Goal: Check status: Check status

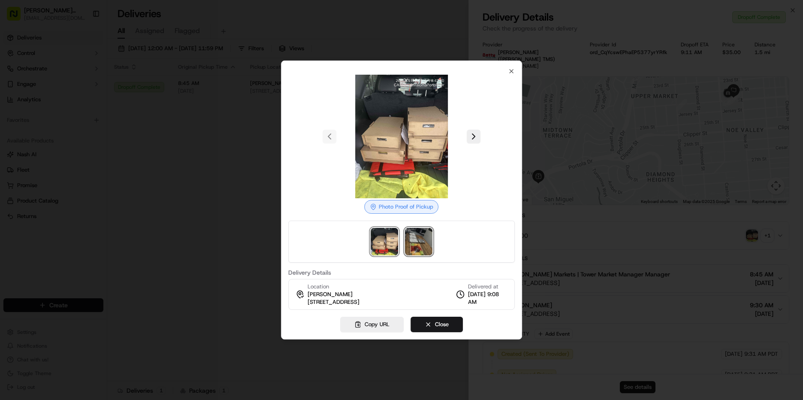
click at [413, 244] on img at bounding box center [418, 241] width 27 height 27
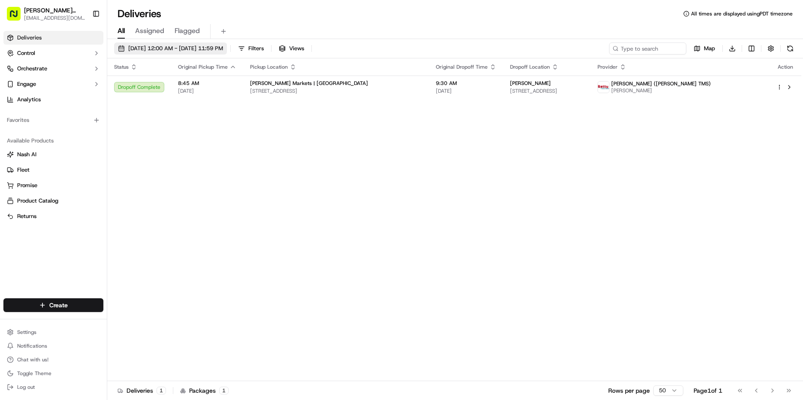
click at [195, 53] on button "[DATE] 12:00 AM - [DATE] 11:59 PM" at bounding box center [170, 48] width 113 height 12
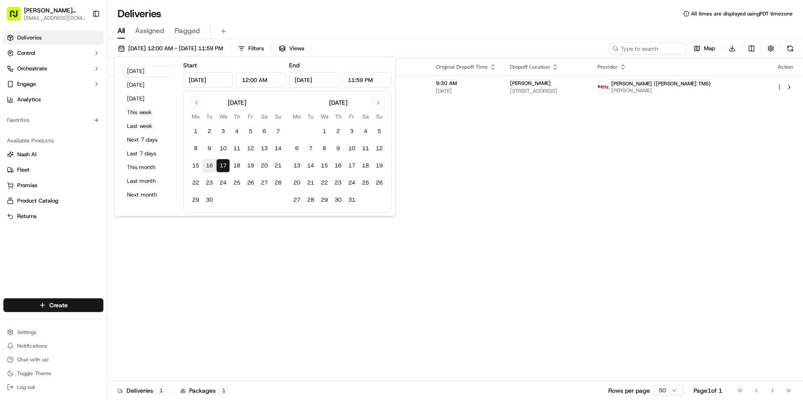
click at [203, 163] on button "16" at bounding box center [210, 166] width 14 height 14
type input "[DATE]"
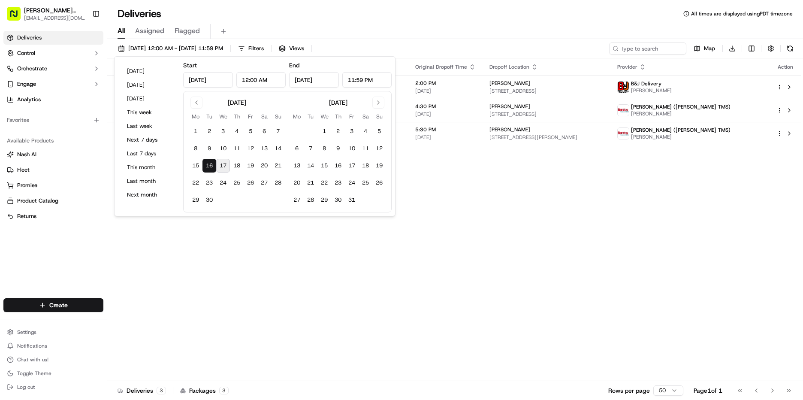
click at [565, 243] on div "Status Original Pickup Time Pickup Location Original Dropoff Time Dropoff Locat…" at bounding box center [454, 219] width 694 height 323
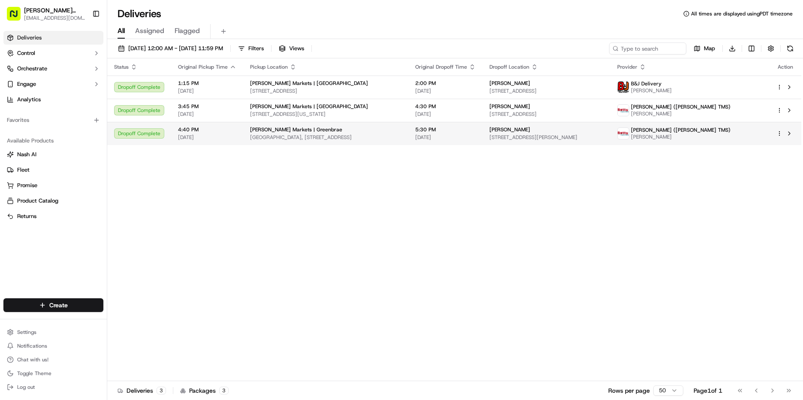
click at [531, 133] on span "[PERSON_NAME]" at bounding box center [510, 129] width 41 height 7
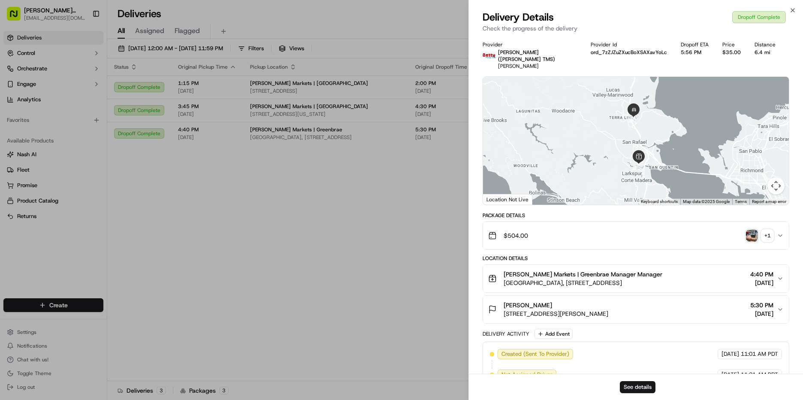
click at [754, 230] on img "button" at bounding box center [752, 236] width 12 height 12
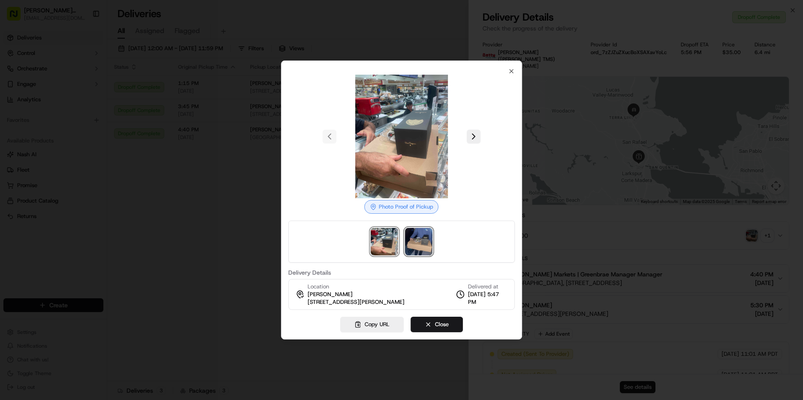
click at [423, 245] on img at bounding box center [418, 241] width 27 height 27
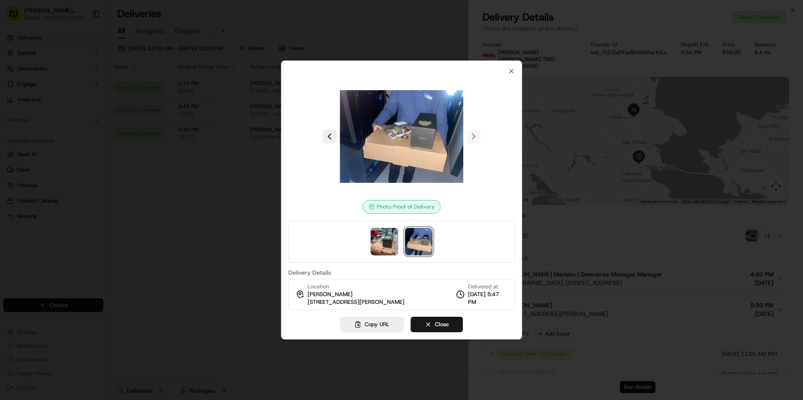
click at [403, 158] on img at bounding box center [402, 137] width 124 height 124
click at [317, 203] on div "Photo Proof of Delivery" at bounding box center [401, 144] width 227 height 139
click at [318, 174] on div at bounding box center [401, 137] width 227 height 124
drag, startPoint x: 318, startPoint y: 174, endPoint x: 294, endPoint y: 181, distance: 25.8
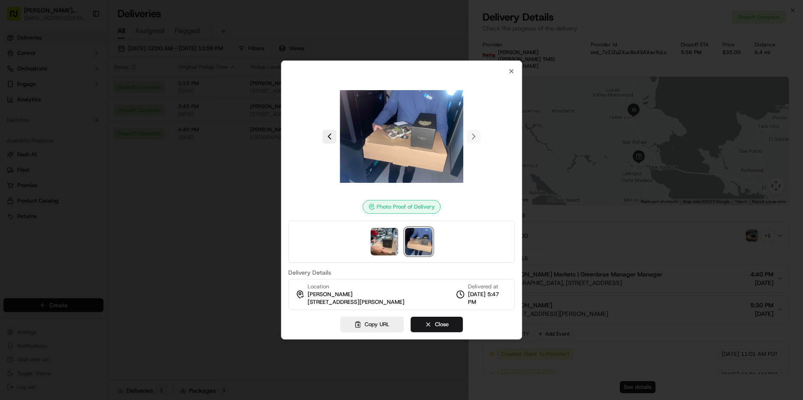
click at [294, 181] on div at bounding box center [401, 137] width 227 height 124
click at [385, 244] on img at bounding box center [384, 241] width 27 height 27
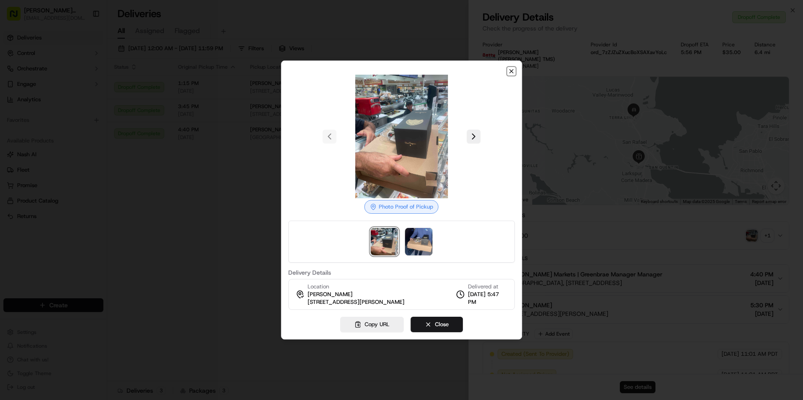
click at [512, 70] on icon "button" at bounding box center [511, 71] width 3 height 3
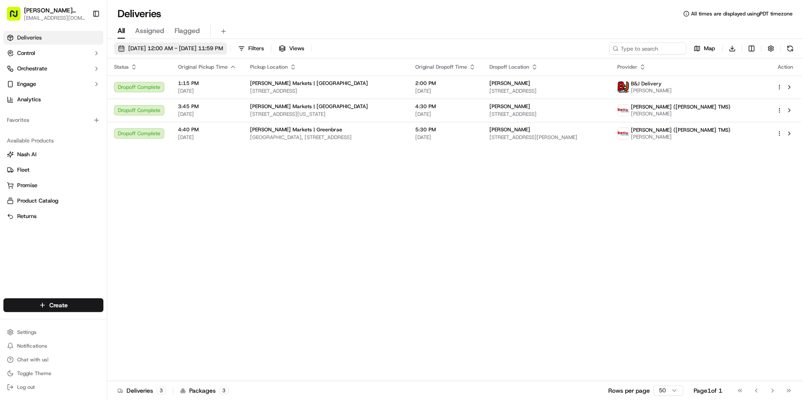
click at [169, 50] on span "[DATE] 12:00 AM - [DATE] 11:59 PM" at bounding box center [175, 49] width 95 height 8
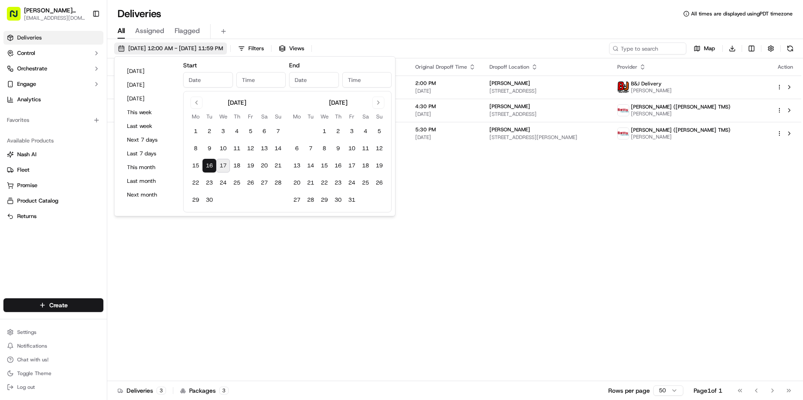
type input "[DATE]"
type input "12:00 AM"
type input "[DATE]"
type input "11:59 PM"
click at [220, 170] on button "17" at bounding box center [223, 166] width 14 height 14
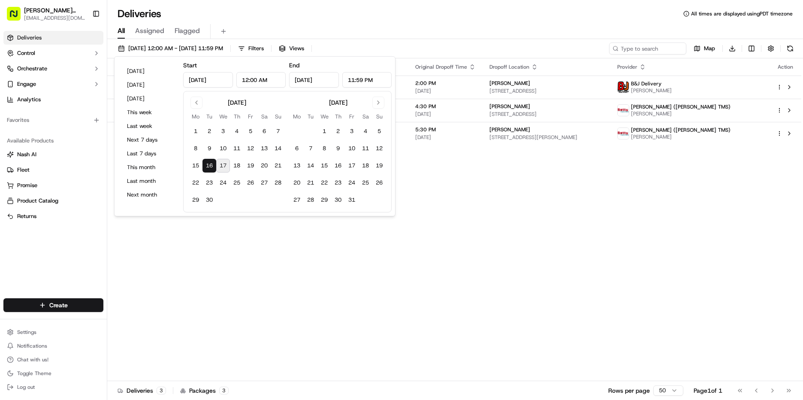
type input "[DATE]"
click at [222, 168] on button "17" at bounding box center [223, 166] width 14 height 14
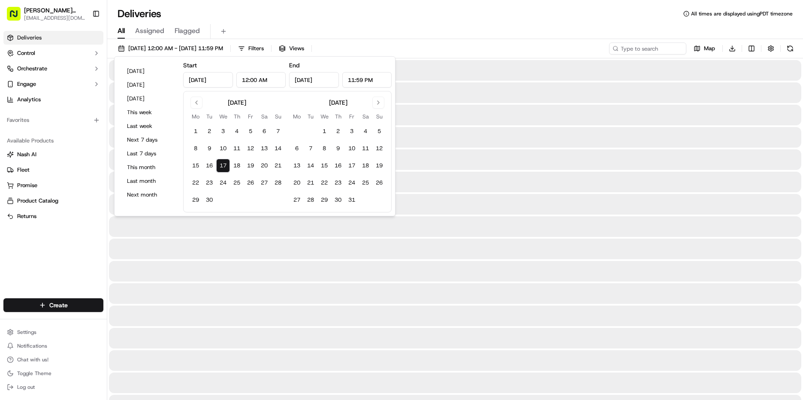
type input "[DATE]"
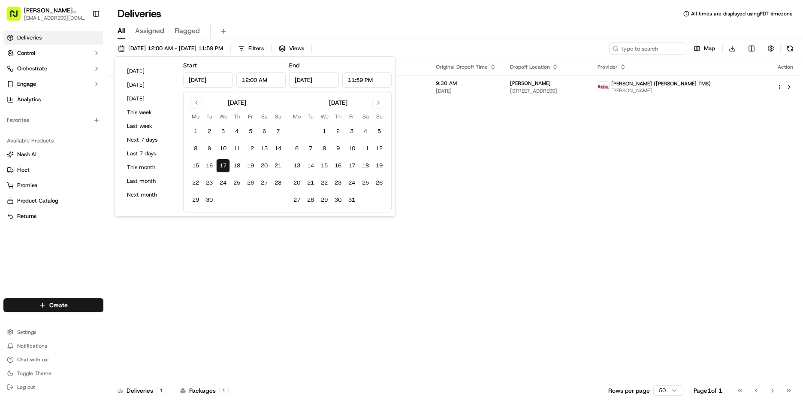
click at [575, 255] on div "Status Original Pickup Time Pickup Location Original Dropoff Time Dropoff Locat…" at bounding box center [454, 219] width 694 height 323
